Goal: Task Accomplishment & Management: Manage account settings

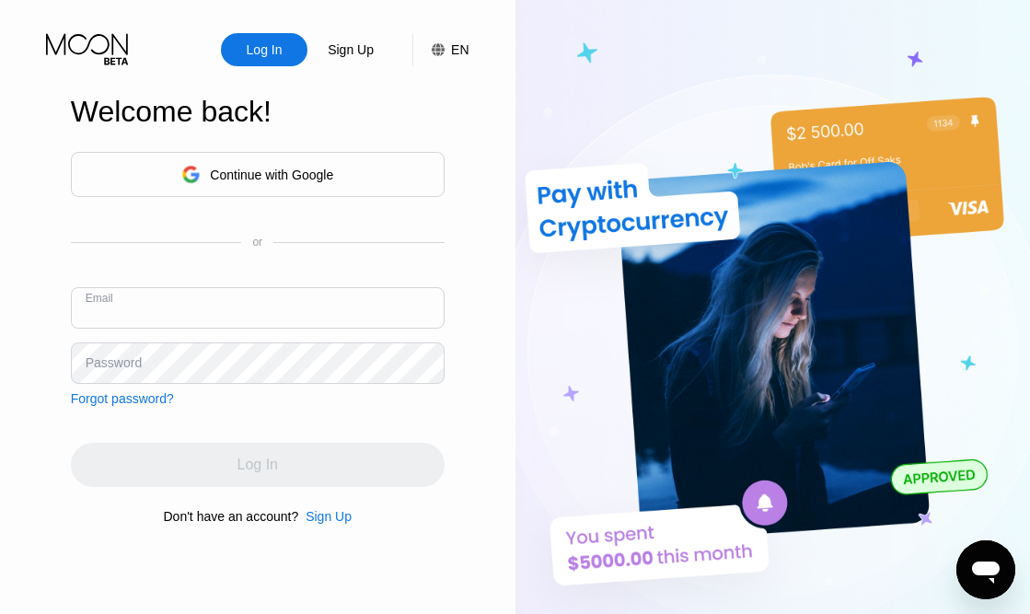
type input "[EMAIL_ADDRESS][DOMAIN_NAME]"
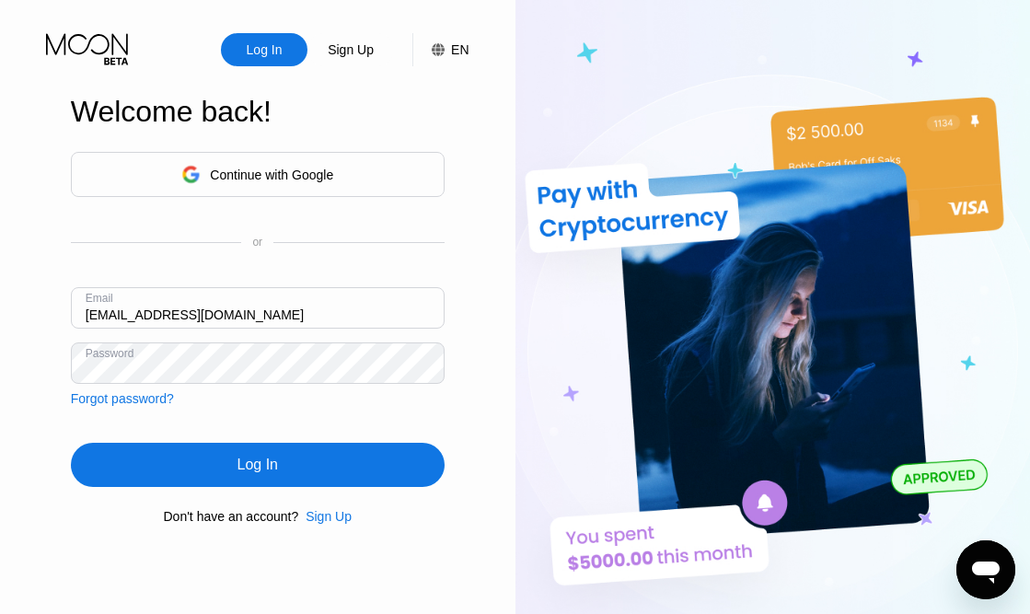
click at [250, 468] on div "Log In" at bounding box center [257, 465] width 40 height 18
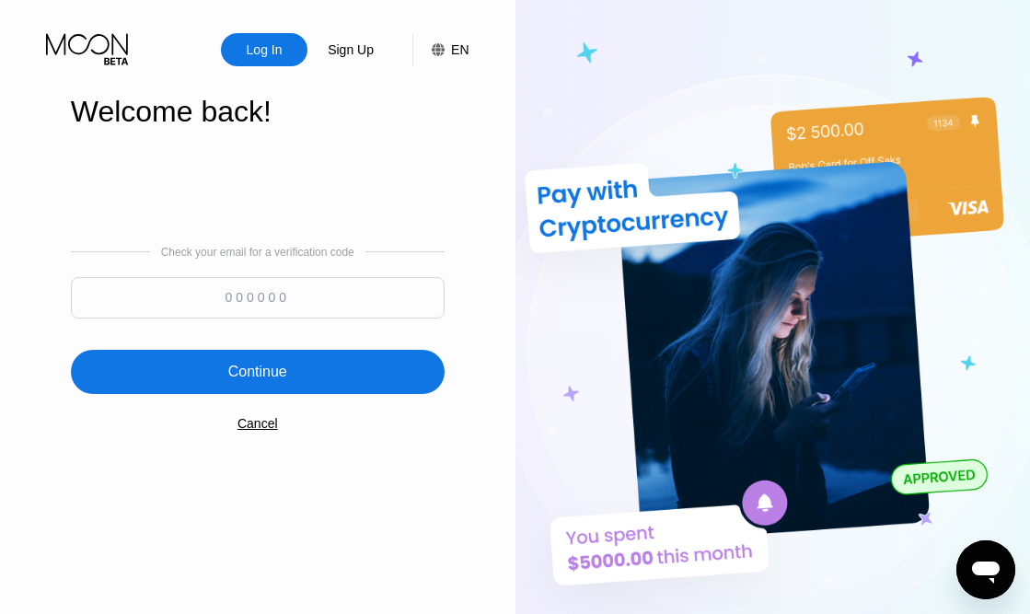
click at [267, 308] on input at bounding box center [258, 297] width 374 height 41
paste input "847579"
type input "847579"
click at [278, 368] on div "Continue" at bounding box center [257, 372] width 59 height 18
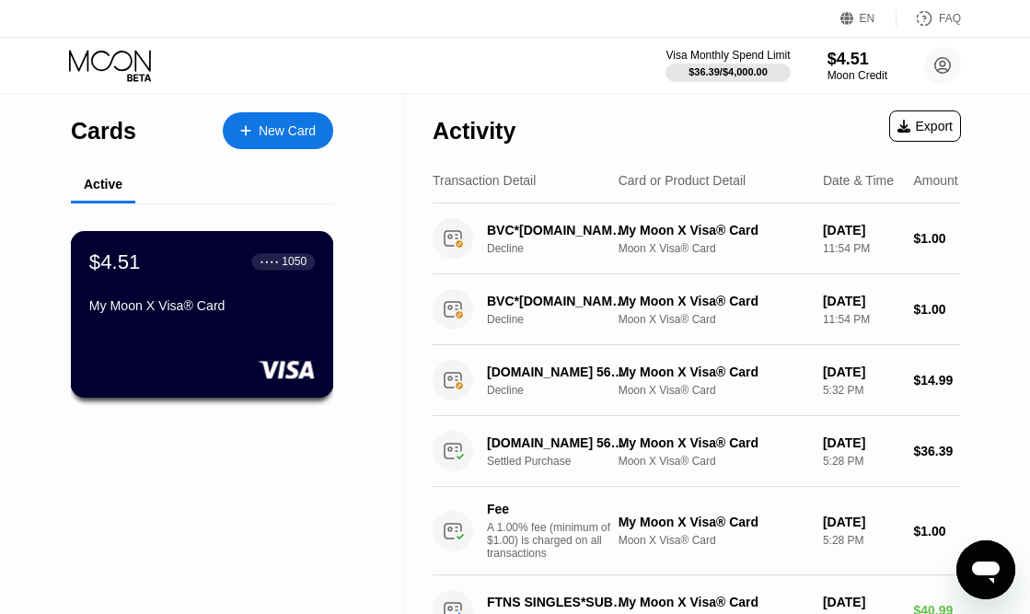
click at [301, 268] on div "1050" at bounding box center [294, 261] width 25 height 13
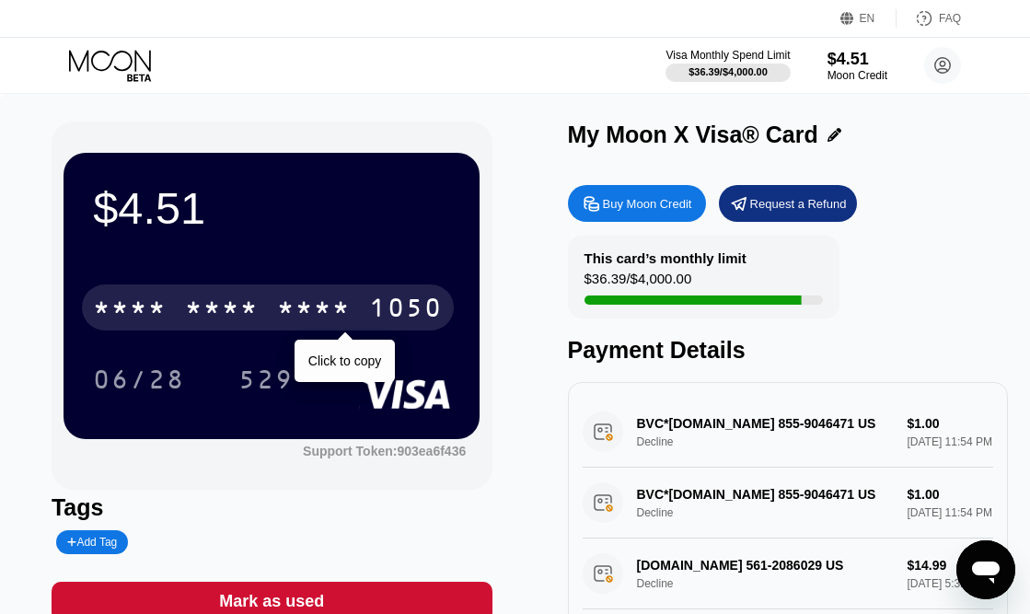
click at [212, 306] on div "* * * *" at bounding box center [222, 309] width 74 height 29
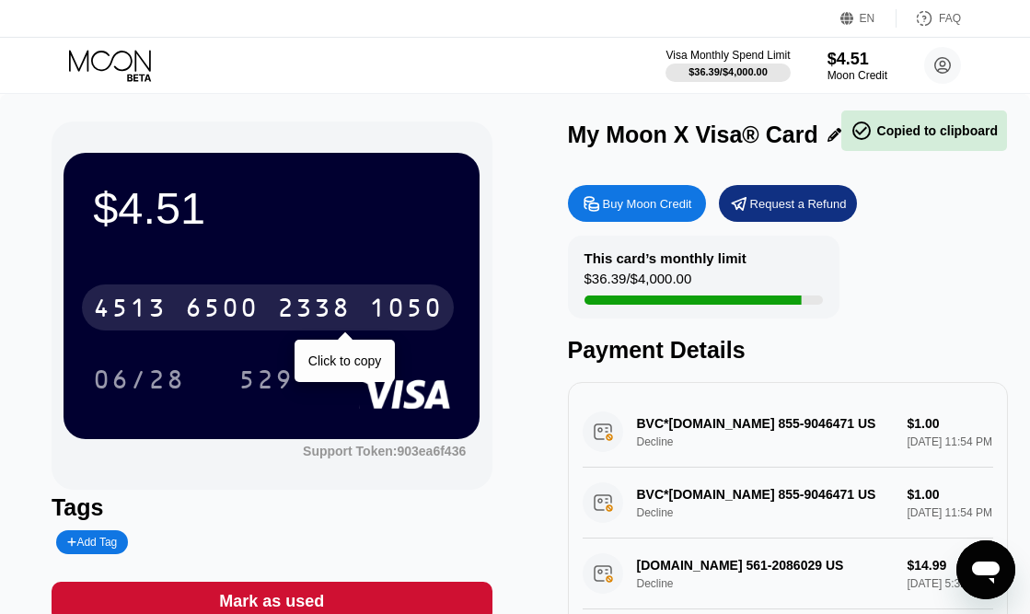
click at [212, 306] on div "6500" at bounding box center [222, 309] width 74 height 29
